Goal: Transaction & Acquisition: Purchase product/service

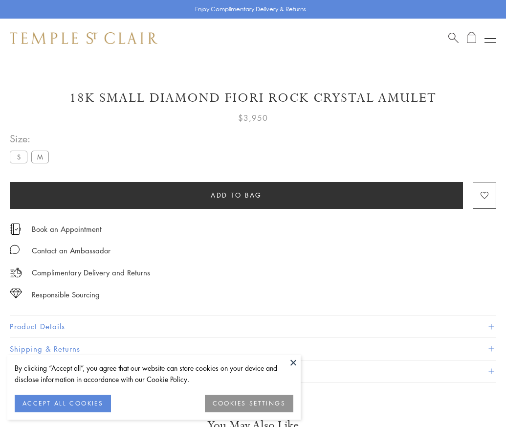
click at [236, 195] on span "Add to bag" at bounding box center [236, 195] width 51 height 11
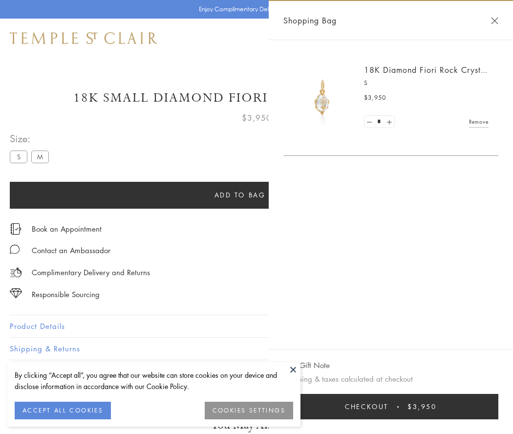
click at [391, 407] on button "Checkout $3,950" at bounding box center [391, 406] width 215 height 25
